Goal: Task Accomplishment & Management: Manage account settings

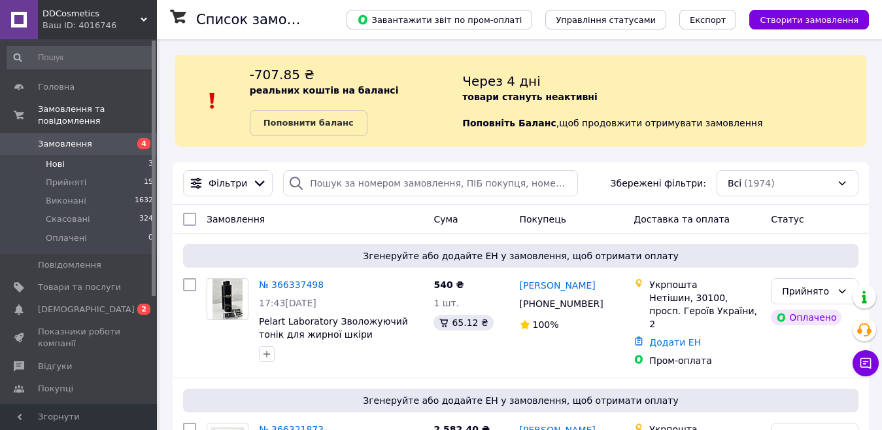
drag, startPoint x: 111, startPoint y: 129, endPoint x: 89, endPoint y: 145, distance: 27.2
click at [111, 138] on span "Замовлення" at bounding box center [79, 144] width 83 height 12
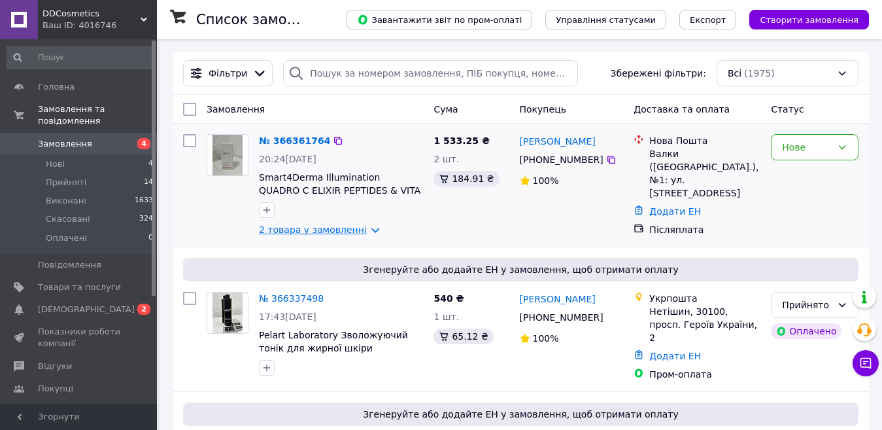
click at [329, 229] on link "2 товара у замовленні" at bounding box center [313, 229] width 108 height 10
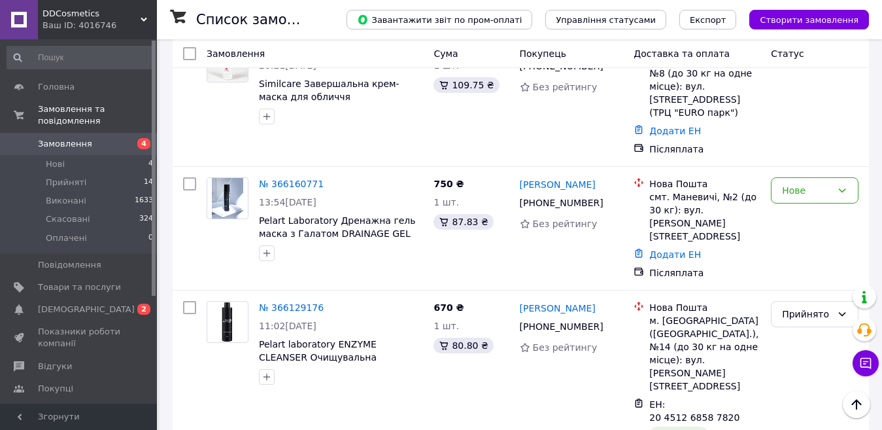
scroll to position [783, 0]
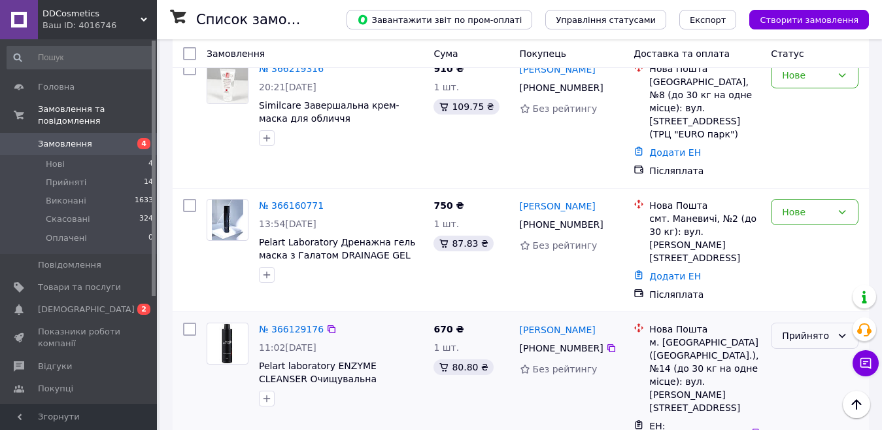
click at [816, 328] on div "Прийнято" at bounding box center [807, 335] width 50 height 14
click at [802, 273] on li "Виконано" at bounding box center [815, 275] width 86 height 24
click at [828, 199] on div "Нове" at bounding box center [815, 212] width 88 height 26
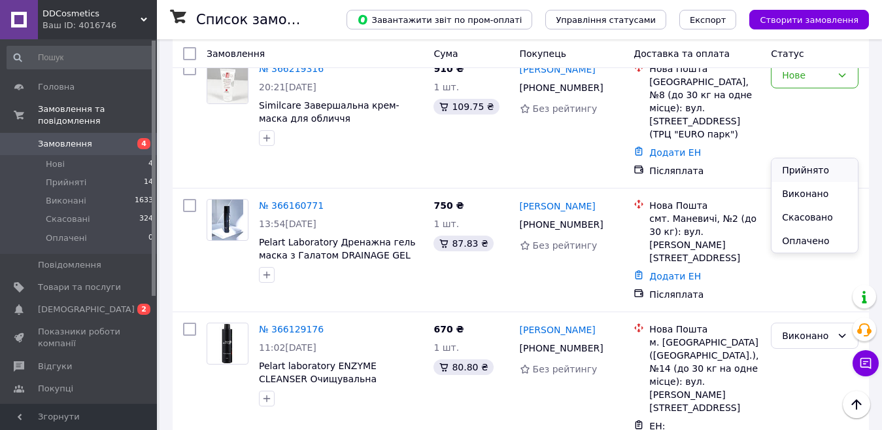
click at [820, 172] on li "Прийнято" at bounding box center [815, 170] width 86 height 24
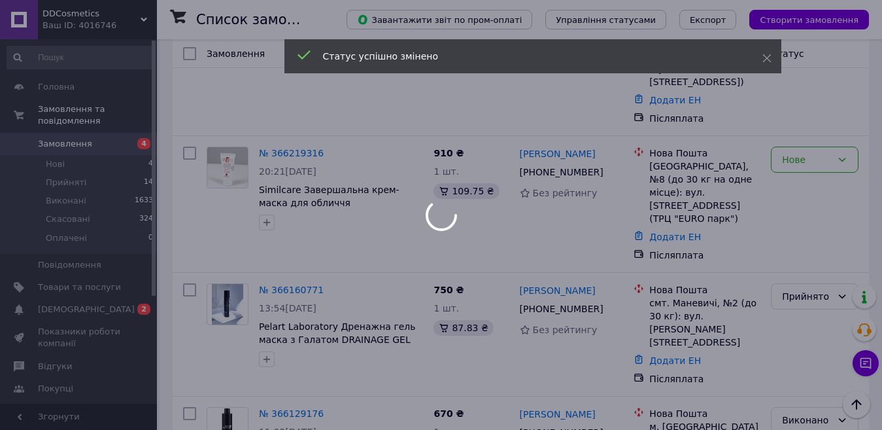
scroll to position [677, 0]
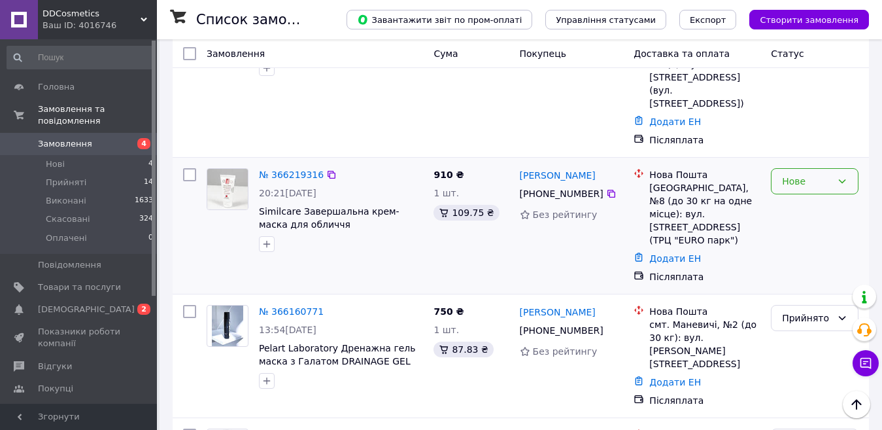
click at [834, 168] on div "Нове" at bounding box center [815, 181] width 88 height 26
click at [815, 148] on li "Прийнято" at bounding box center [815, 153] width 86 height 24
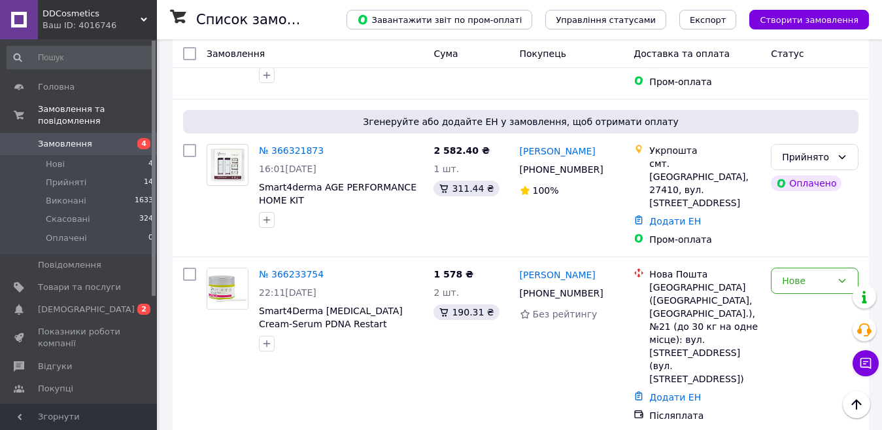
scroll to position [424, 0]
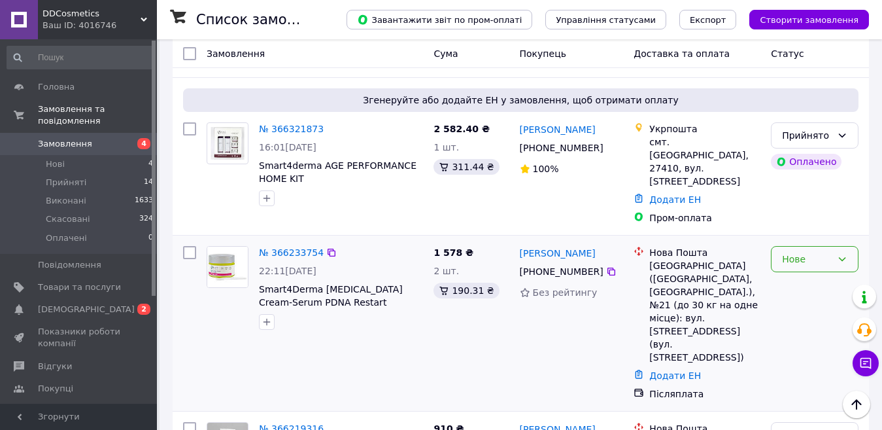
click at [792, 252] on div "Нове" at bounding box center [807, 259] width 50 height 14
click at [789, 267] on li "Прийнято" at bounding box center [815, 270] width 86 height 24
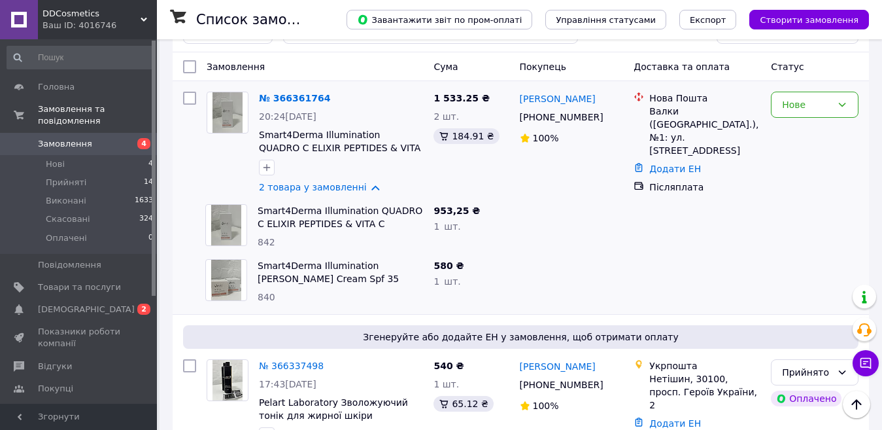
scroll to position [21, 0]
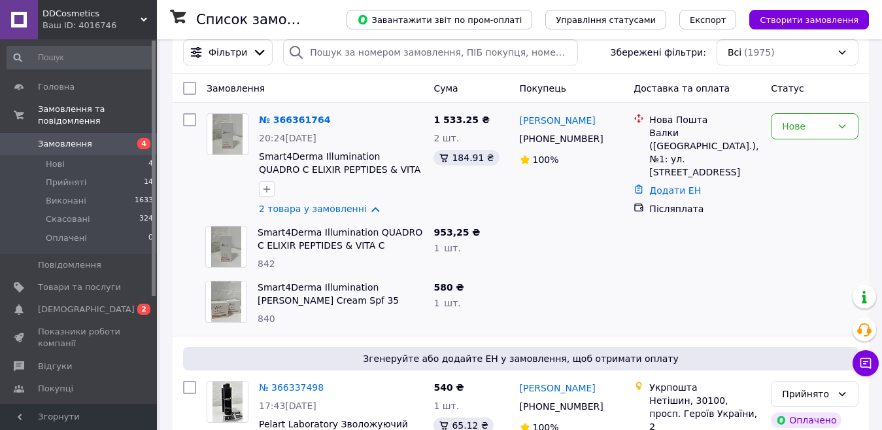
click at [104, 138] on span "Замовлення" at bounding box center [79, 144] width 83 height 12
click at [79, 173] on li "Прийняті 14" at bounding box center [80, 182] width 161 height 18
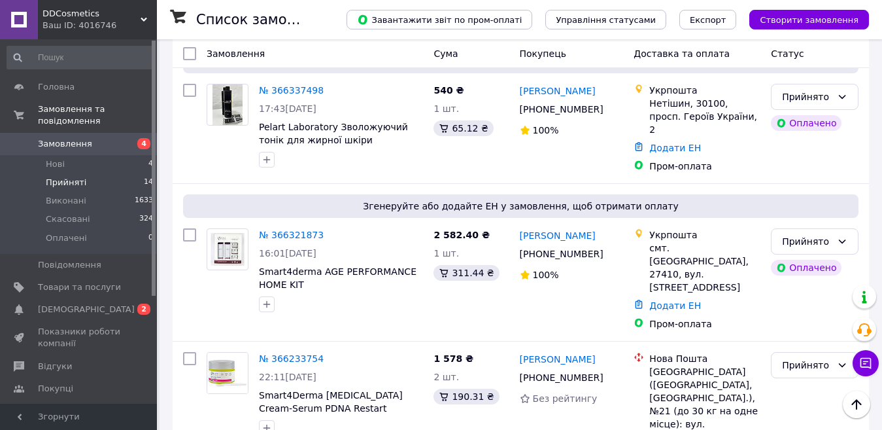
scroll to position [155, 0]
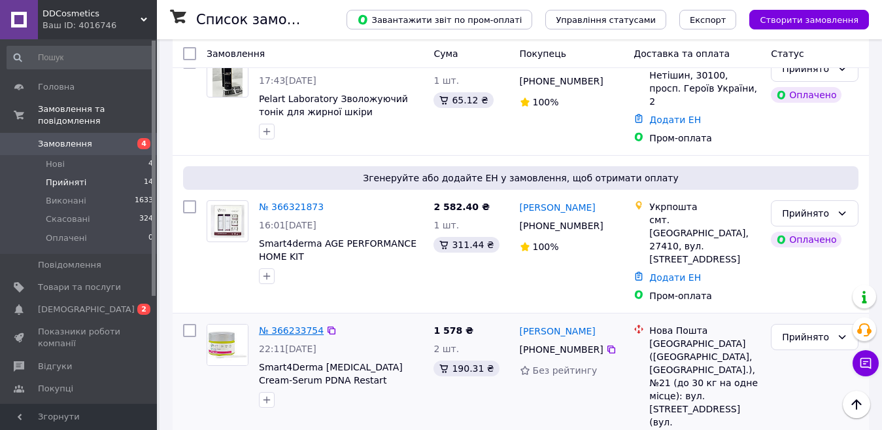
click at [305, 325] on link "№ 366233754" at bounding box center [291, 330] width 65 height 10
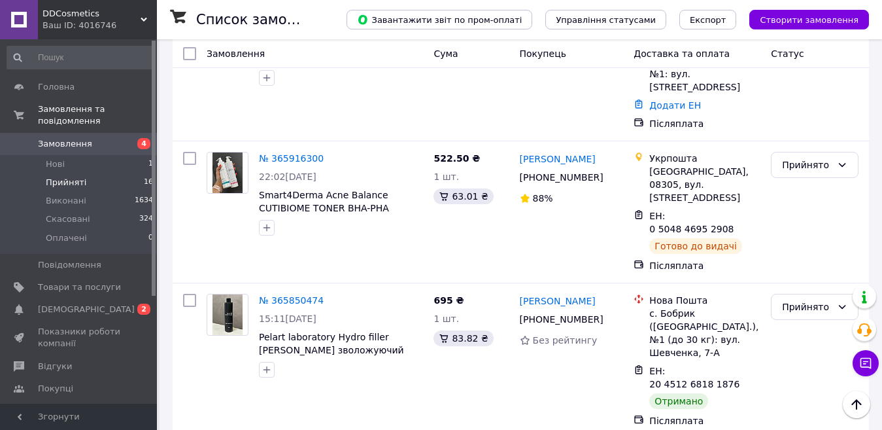
scroll to position [1087, 0]
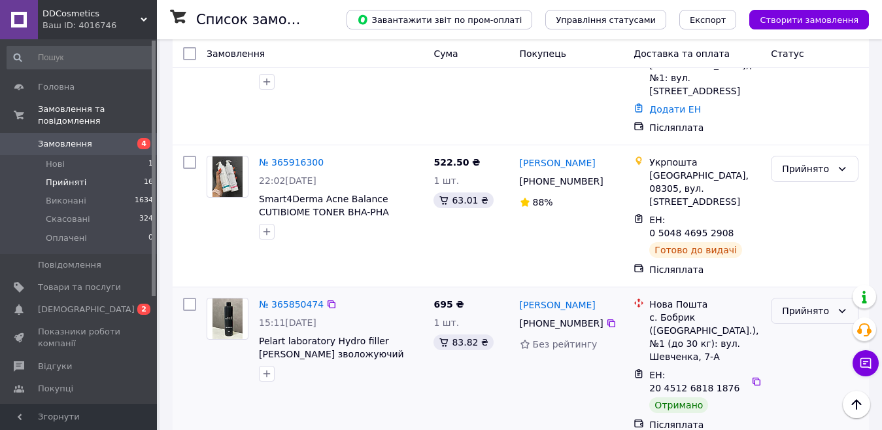
click at [816, 303] on div "Прийнято" at bounding box center [807, 310] width 50 height 14
click at [804, 169] on li "Виконано" at bounding box center [815, 172] width 86 height 24
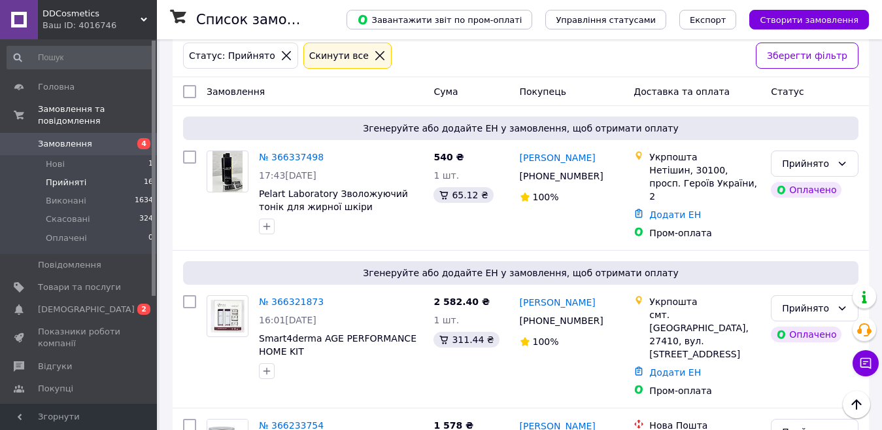
scroll to position [0, 0]
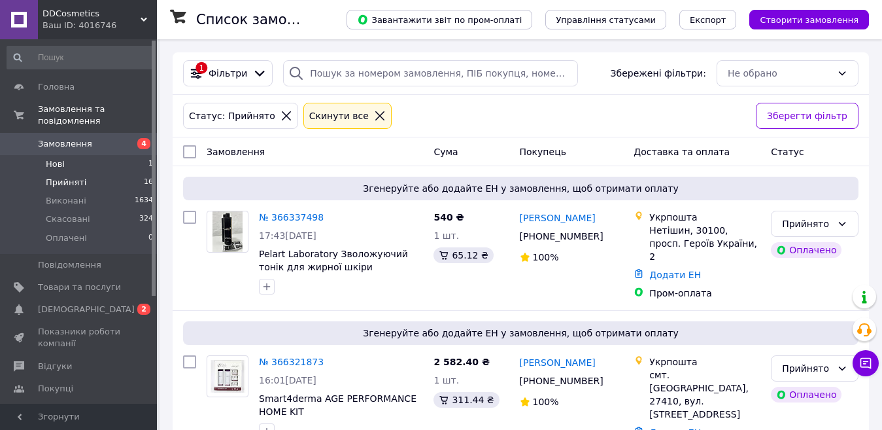
click at [67, 155] on li "Нові 1" at bounding box center [80, 164] width 161 height 18
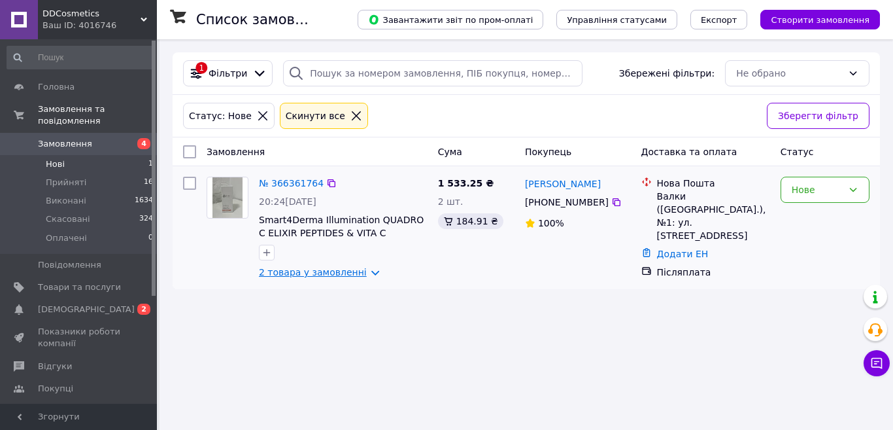
click at [340, 276] on link "2 товара у замовленні" at bounding box center [313, 272] width 108 height 10
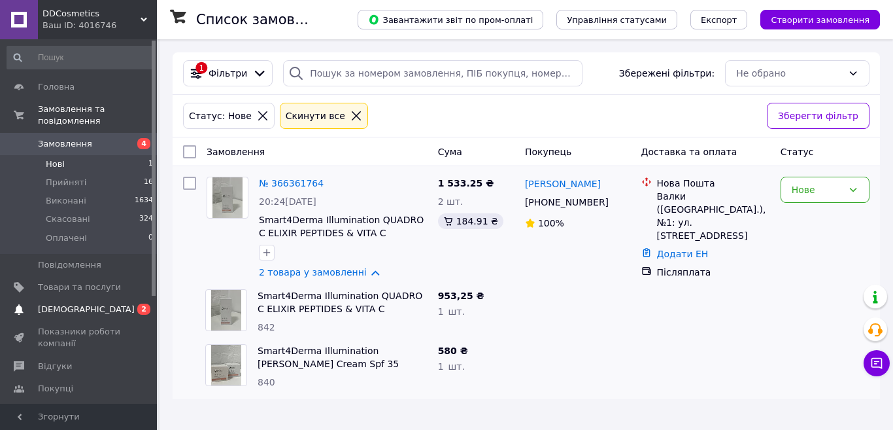
click at [72, 303] on span "[DEMOGRAPHIC_DATA]" at bounding box center [86, 309] width 97 height 12
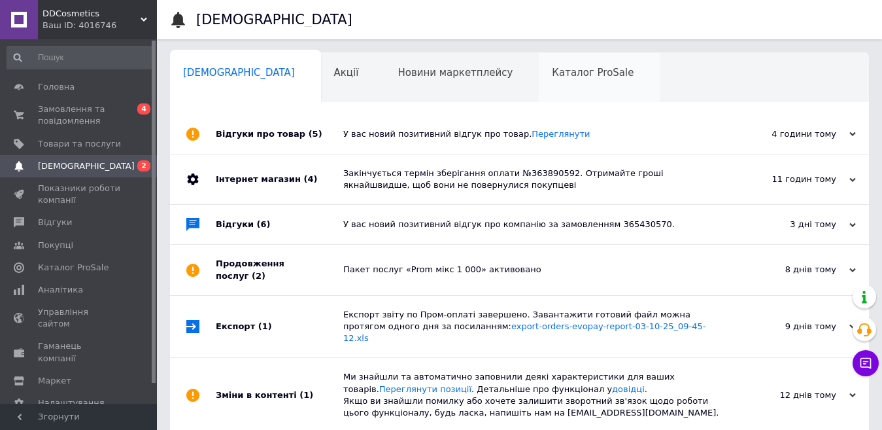
click at [552, 74] on span "Каталог ProSale" at bounding box center [593, 73] width 82 height 12
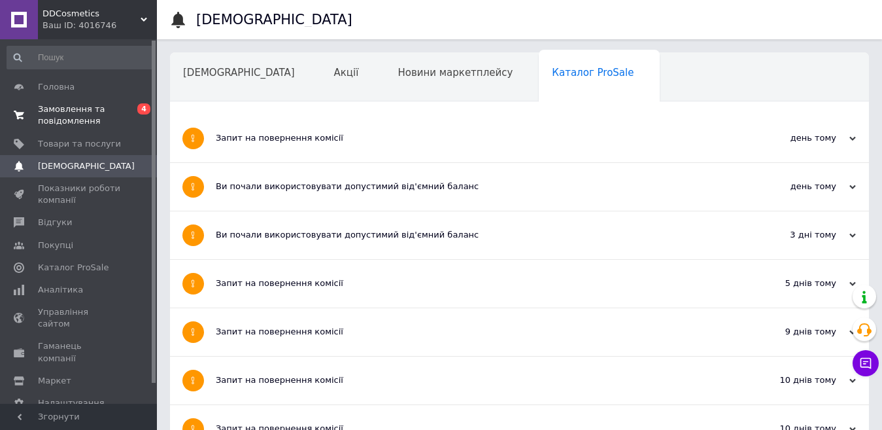
click at [76, 114] on span "Замовлення та повідомлення" at bounding box center [79, 115] width 83 height 24
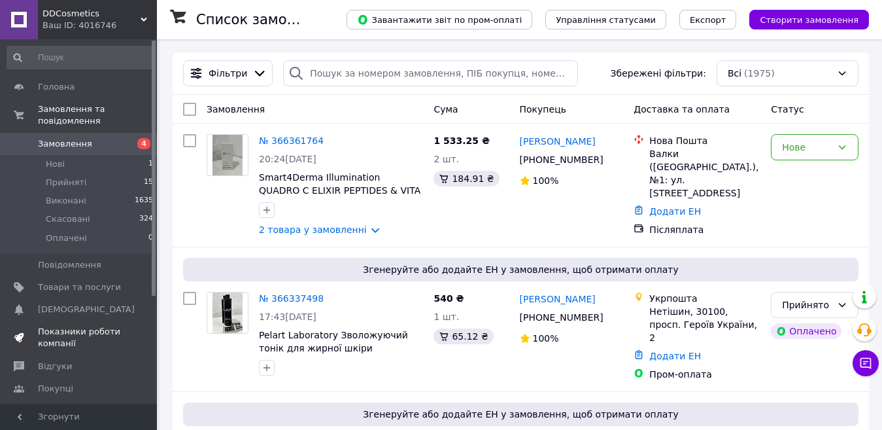
click at [61, 326] on span "Показники роботи компанії" at bounding box center [79, 338] width 83 height 24
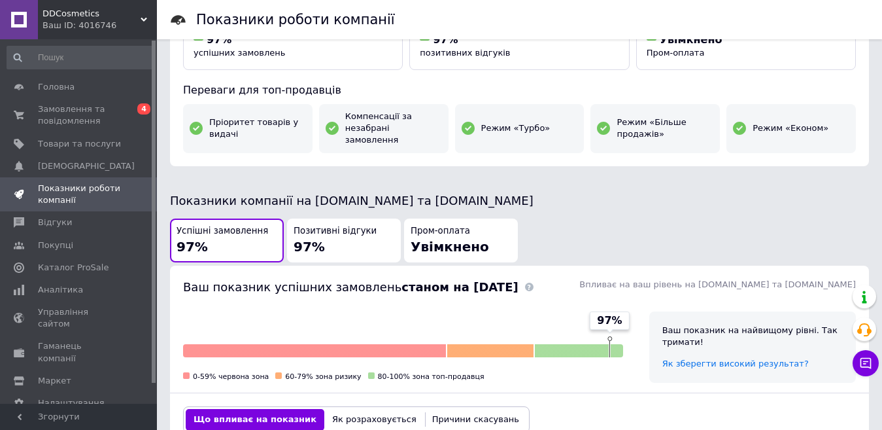
scroll to position [263, 0]
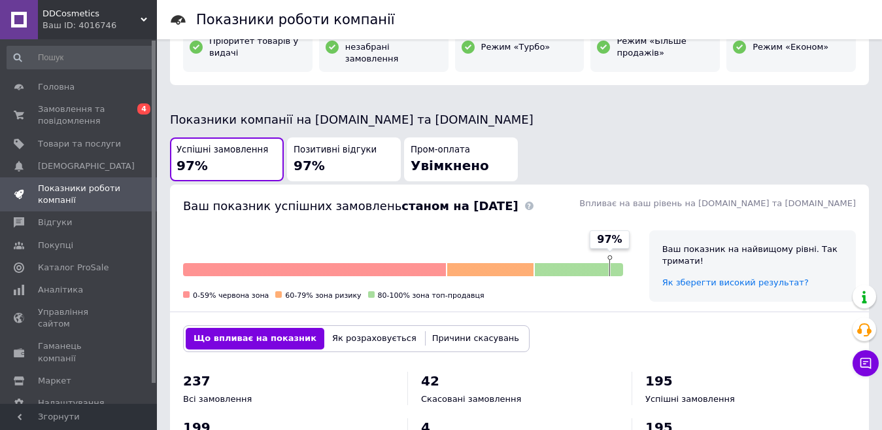
click at [330, 146] on div "Позитивні відгуки 97%" at bounding box center [344, 159] width 101 height 31
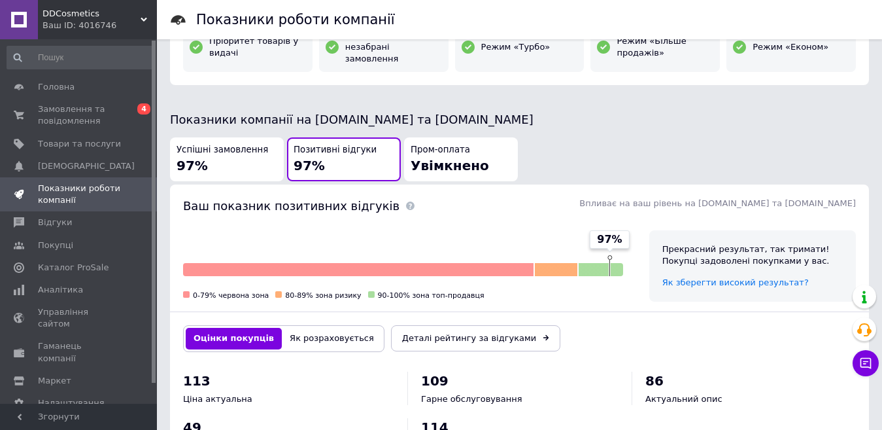
click at [340, 328] on button "Як розраховується" at bounding box center [332, 338] width 100 height 21
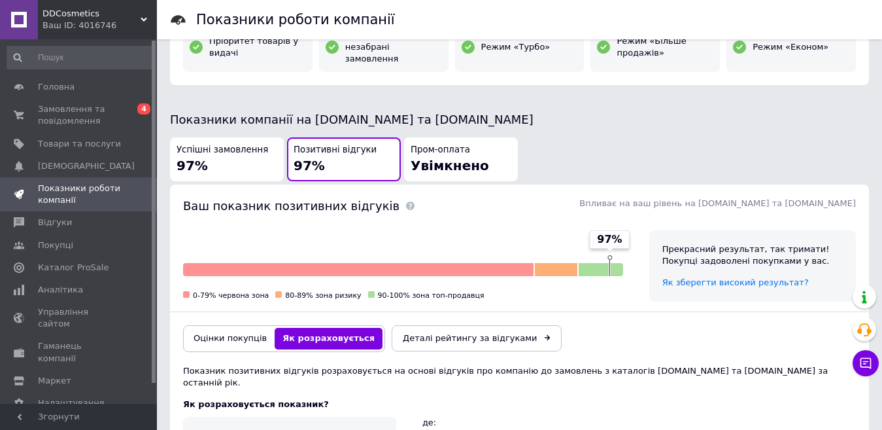
click at [249, 150] on div "Успішні замовлення 97%" at bounding box center [227, 159] width 101 height 31
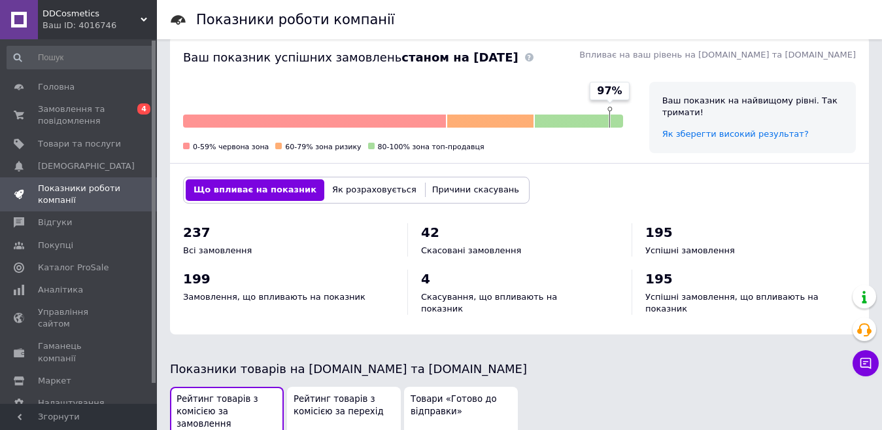
scroll to position [421, 0]
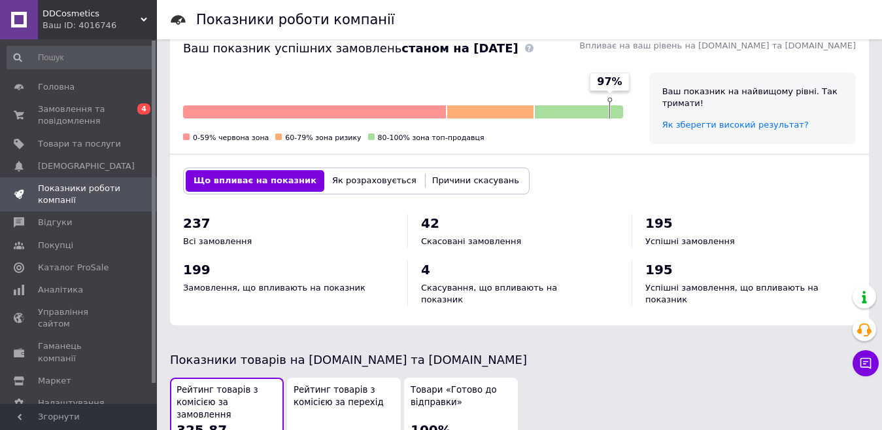
click at [348, 170] on button "Як розраховується" at bounding box center [374, 180] width 100 height 21
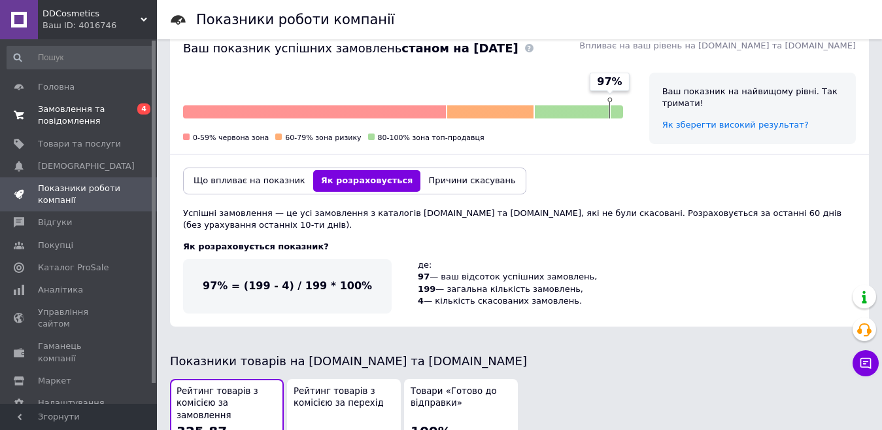
click at [103, 112] on span "Замовлення та повідомлення" at bounding box center [79, 115] width 83 height 24
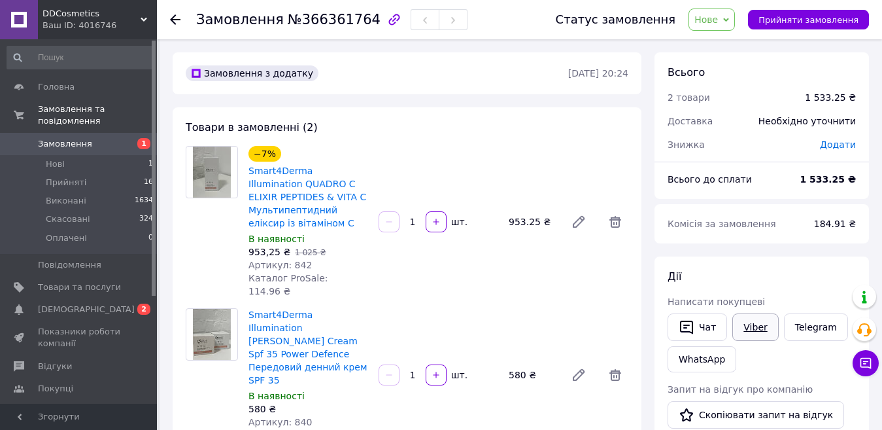
click at [751, 329] on link "Viber" at bounding box center [755, 326] width 46 height 27
click at [95, 303] on span "[DEMOGRAPHIC_DATA]" at bounding box center [79, 309] width 83 height 12
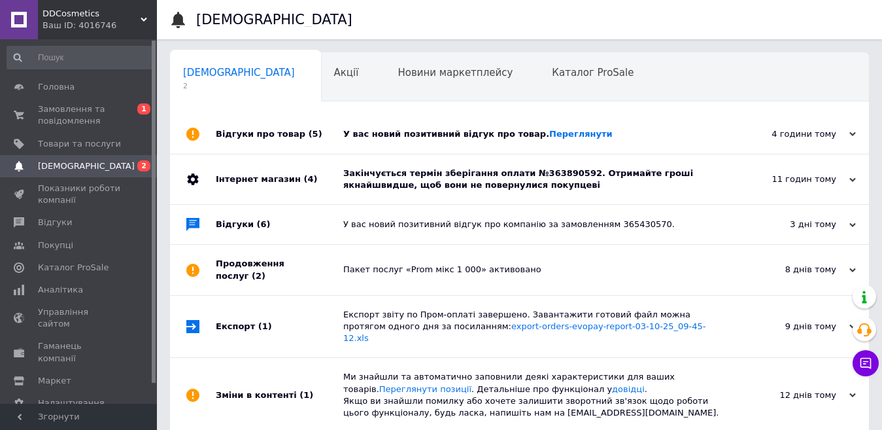
drag, startPoint x: 582, startPoint y: 184, endPoint x: 546, endPoint y: 172, distance: 37.8
click at [546, 172] on div "Закінчується термін зберігання оплати №363890592. Отримайте гроші якнайшвидше, …" at bounding box center [534, 179] width 382 height 24
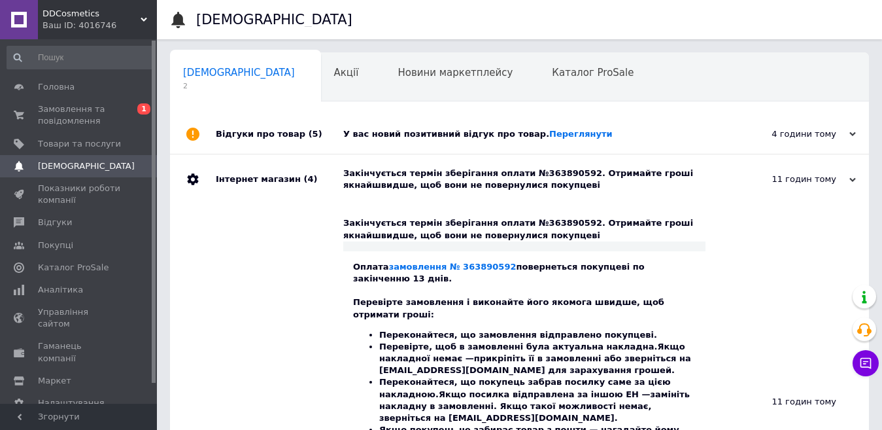
click at [543, 141] on div "У вас новий позитивний відгук про товар. Переглянути" at bounding box center [534, 133] width 382 height 39
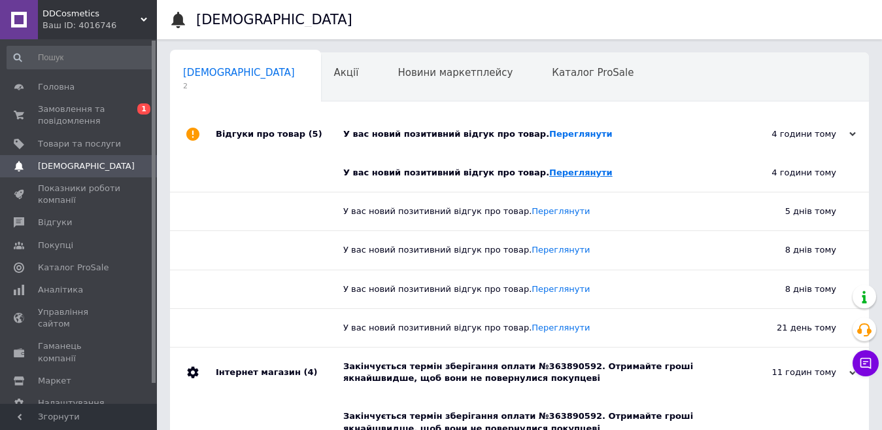
click at [555, 168] on link "Переглянути" at bounding box center [580, 172] width 63 height 10
click at [477, 379] on div "Закінчується термін зберігання оплати №363890592. Отримайте гроші якнайшвидше, …" at bounding box center [534, 372] width 382 height 24
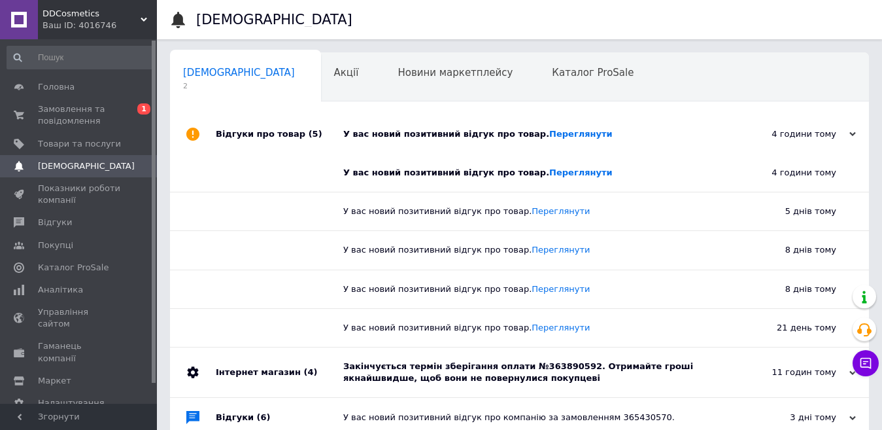
click at [556, 369] on div "Закінчується термін зберігання оплати №363890592. Отримайте гроші якнайшвидше, …" at bounding box center [534, 372] width 382 height 24
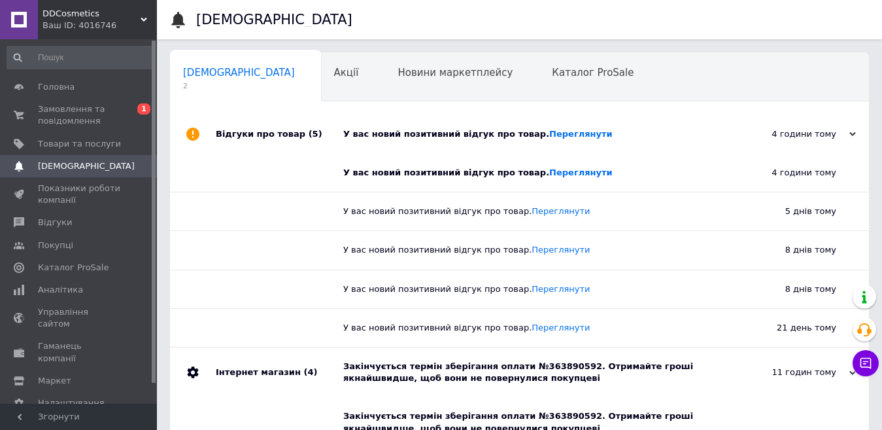
click at [554, 416] on div "Закінчується термін зберігання оплати №363890592. Отримайте гроші якнайшвидше, …" at bounding box center [524, 422] width 362 height 24
click at [592, 416] on div "Закінчується термін зберігання оплати №363890592. Отримайте гроші якнайшвидше, …" at bounding box center [524, 422] width 362 height 24
